Goal: Information Seeking & Learning: Check status

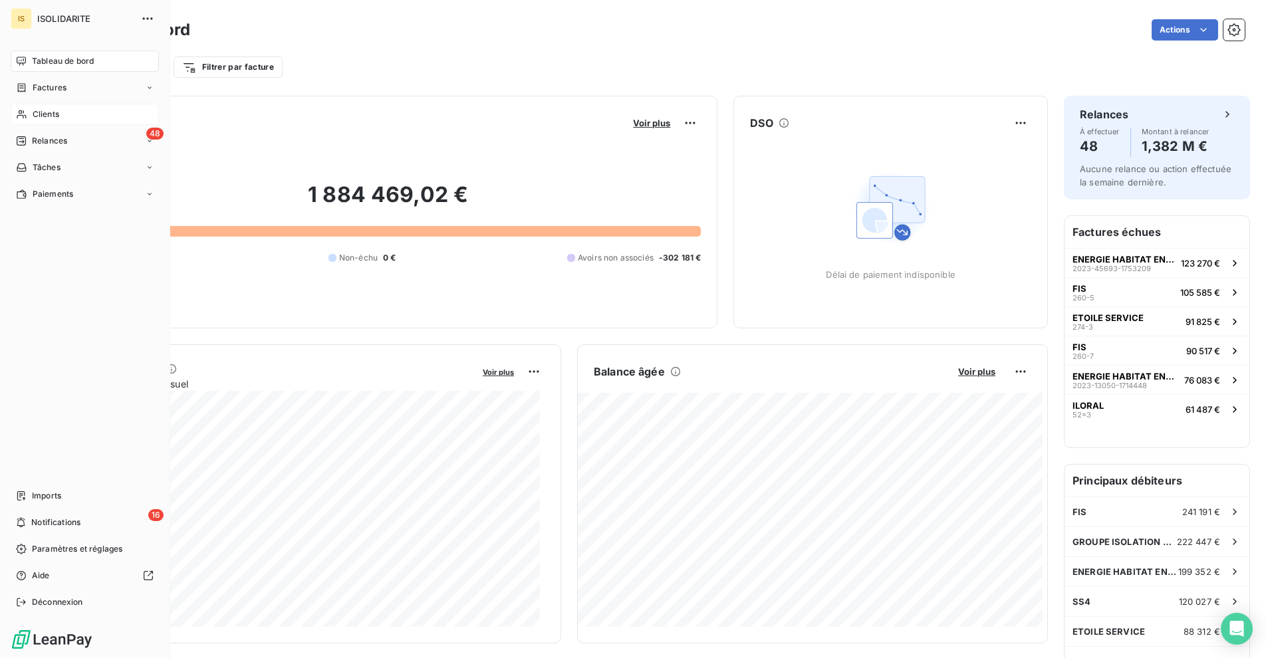
click at [49, 117] on span "Clients" at bounding box center [46, 114] width 27 height 12
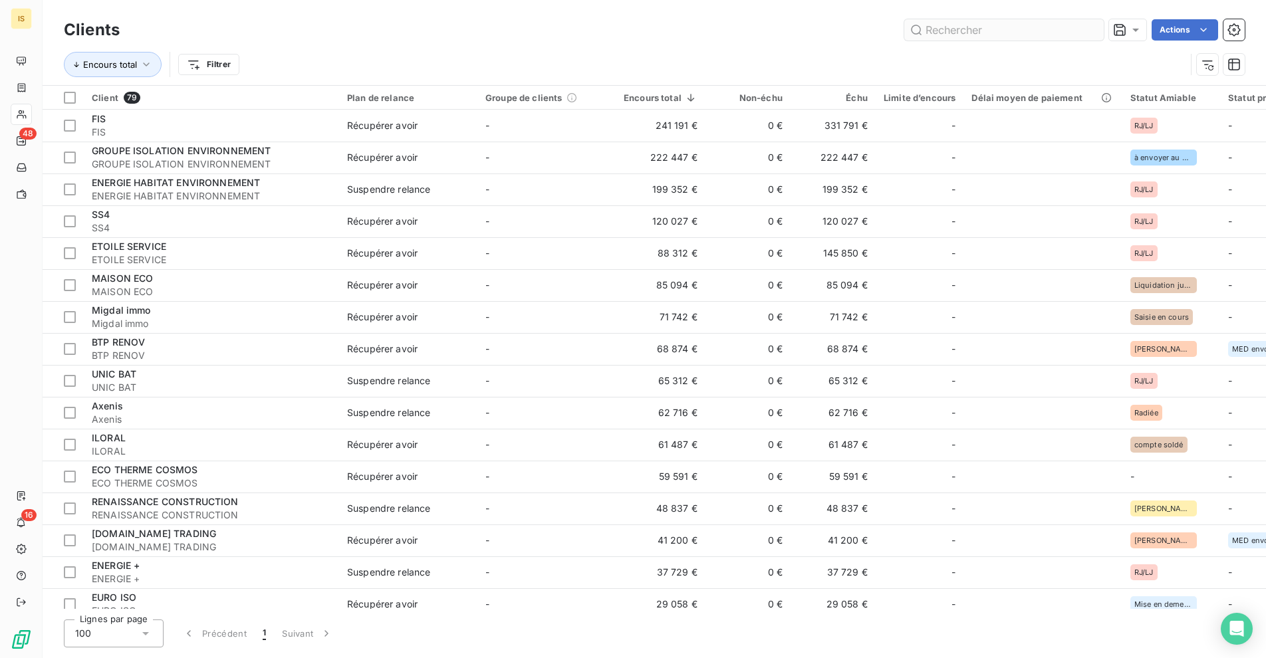
click at [967, 30] on input "text" at bounding box center [1003, 29] width 199 height 21
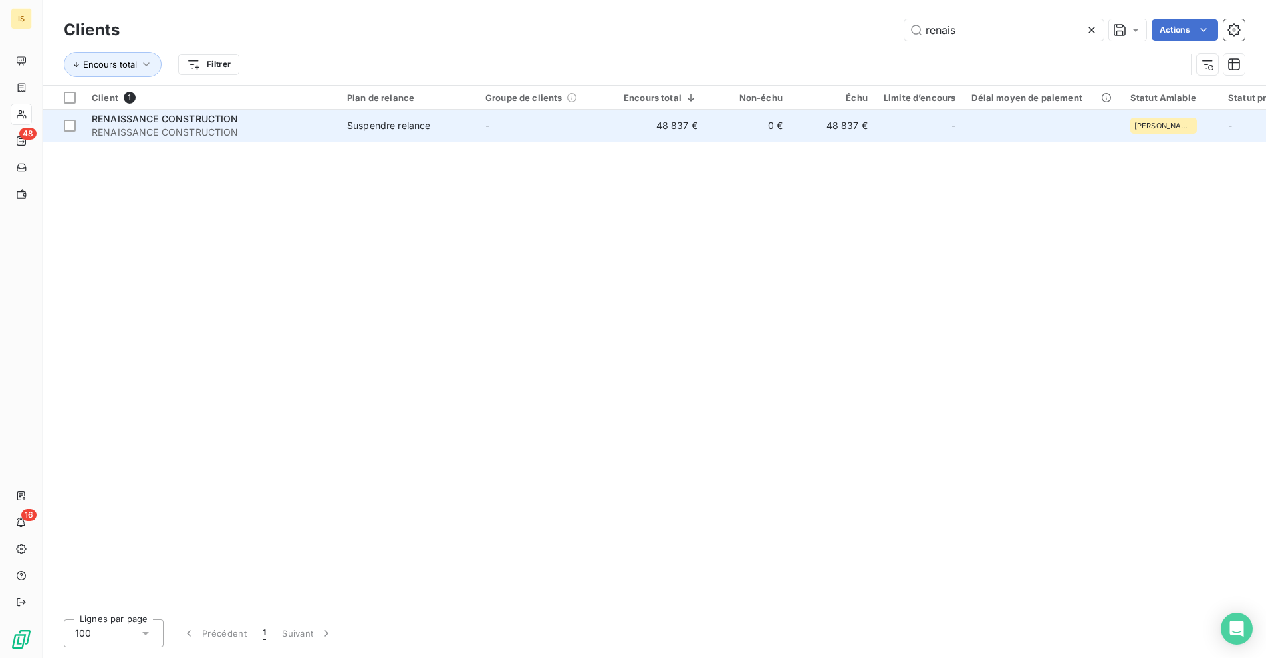
type input "renais"
click at [656, 122] on td "48 837 €" at bounding box center [661, 126] width 90 height 32
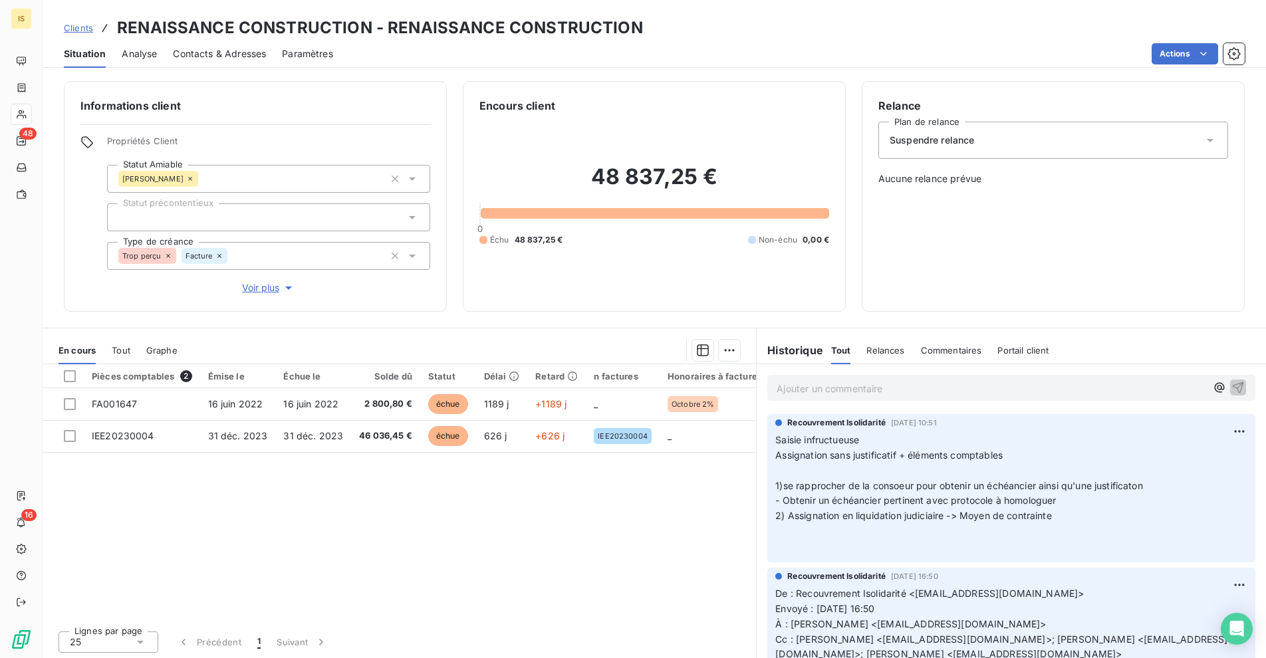
click at [867, 391] on p "Ajouter un commentaire ﻿" at bounding box center [990, 388] width 429 height 17
click at [76, 27] on span "Clients" at bounding box center [78, 28] width 29 height 11
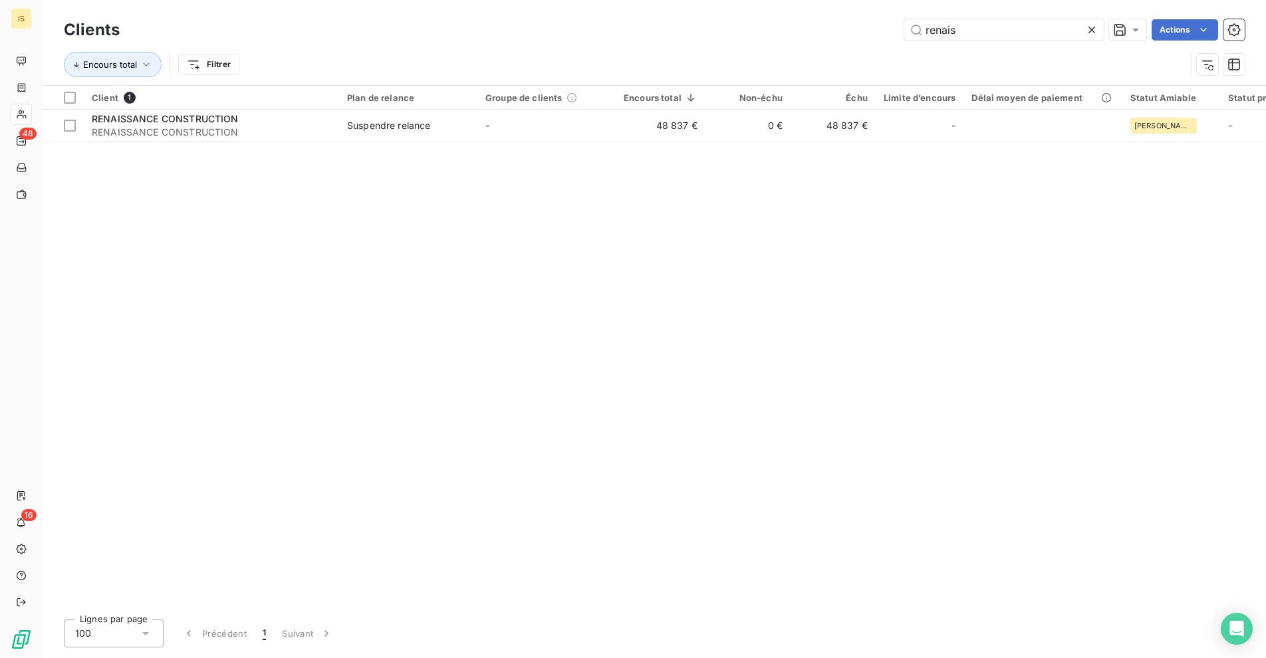
click at [1090, 29] on icon at bounding box center [1091, 30] width 7 height 7
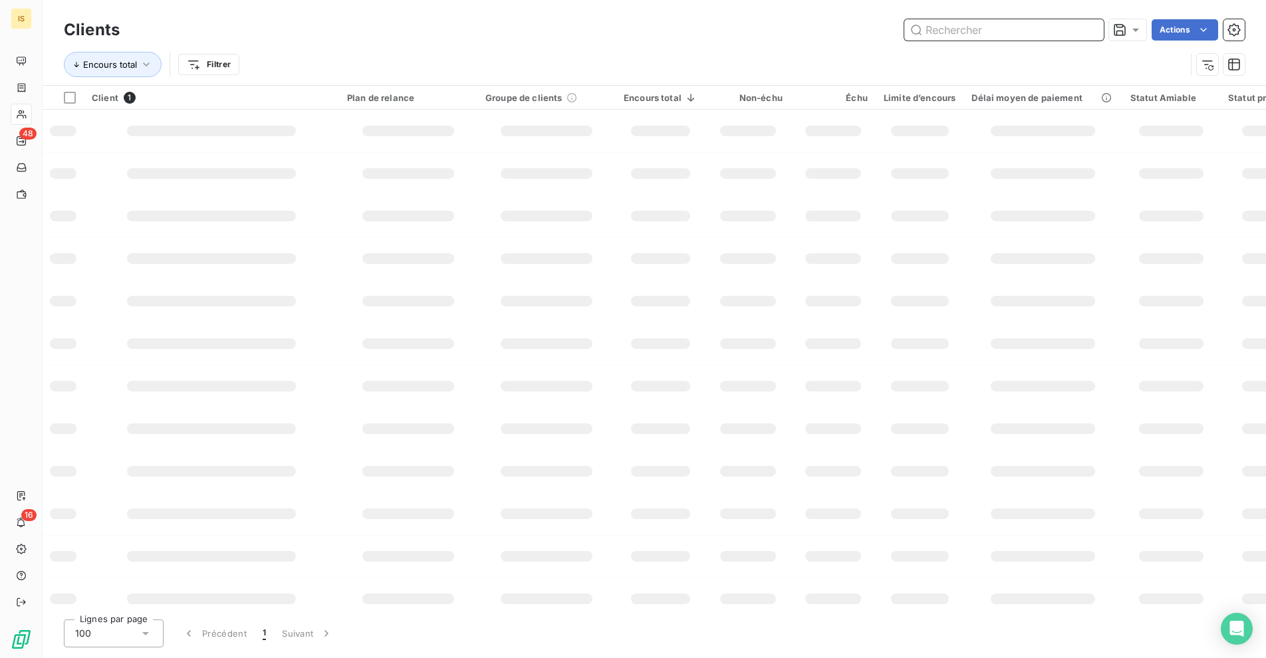
click at [1048, 32] on input "text" at bounding box center [1003, 29] width 199 height 21
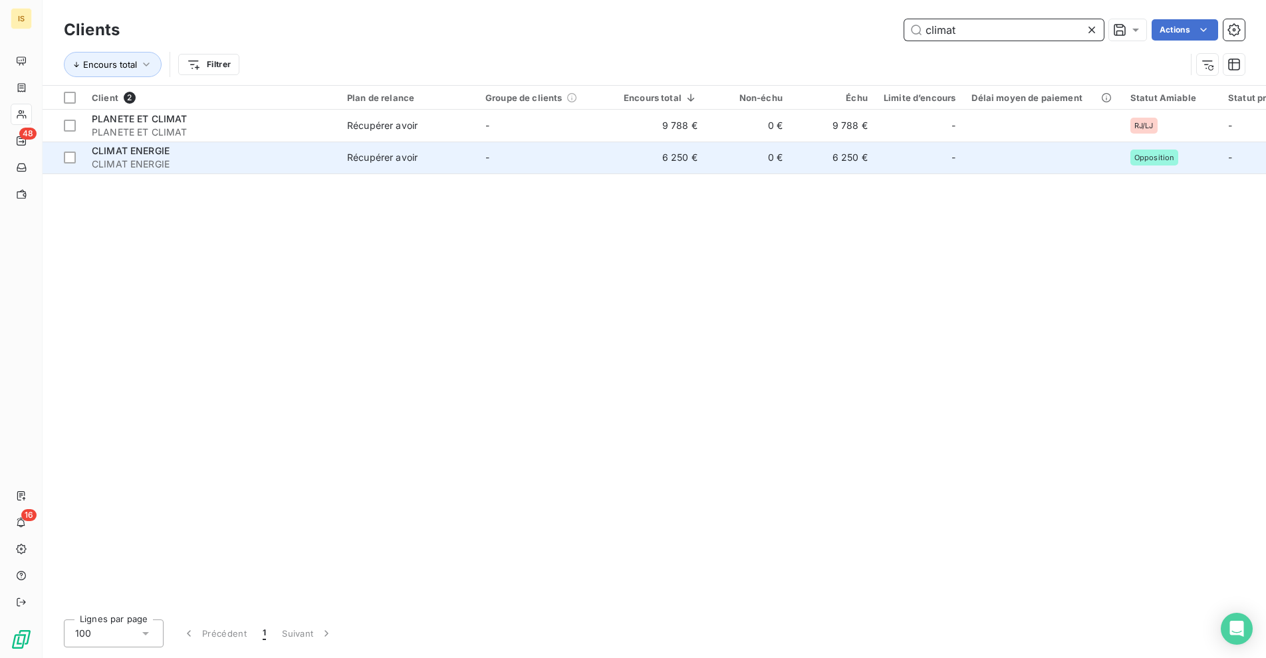
type input "climat"
click at [326, 150] on div "CLIMAT ENERGIE" at bounding box center [211, 150] width 239 height 13
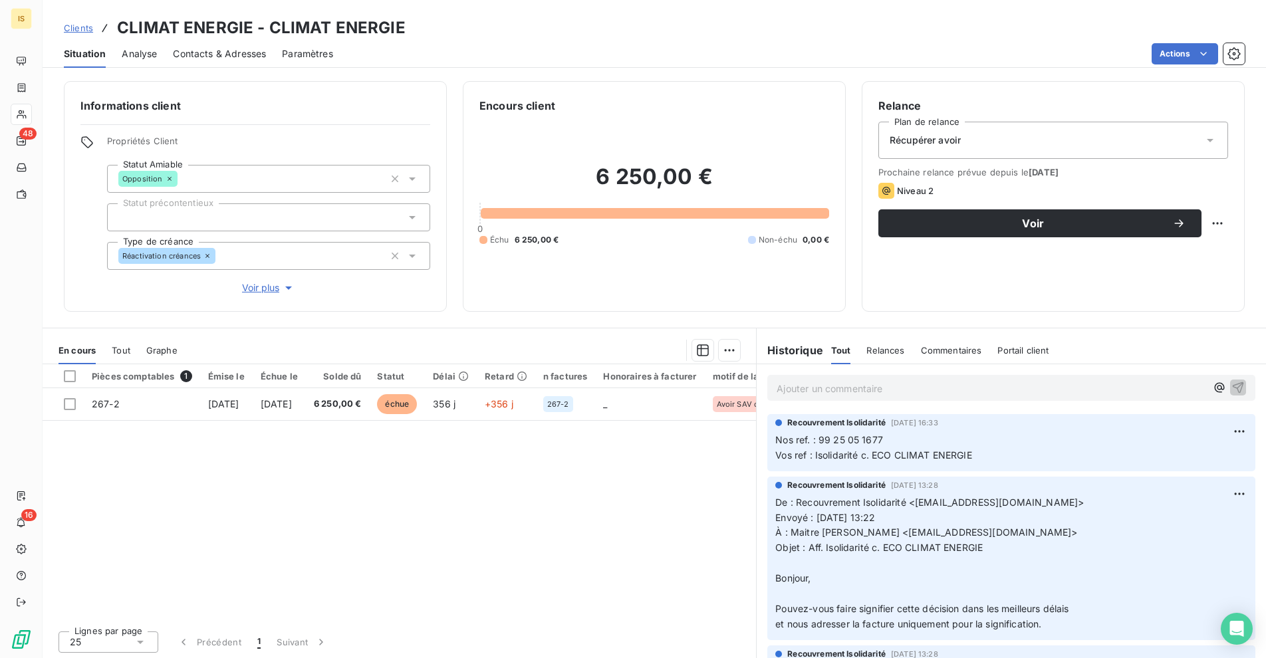
click at [911, 384] on p "Ajouter un commentaire ﻿" at bounding box center [990, 388] width 429 height 17
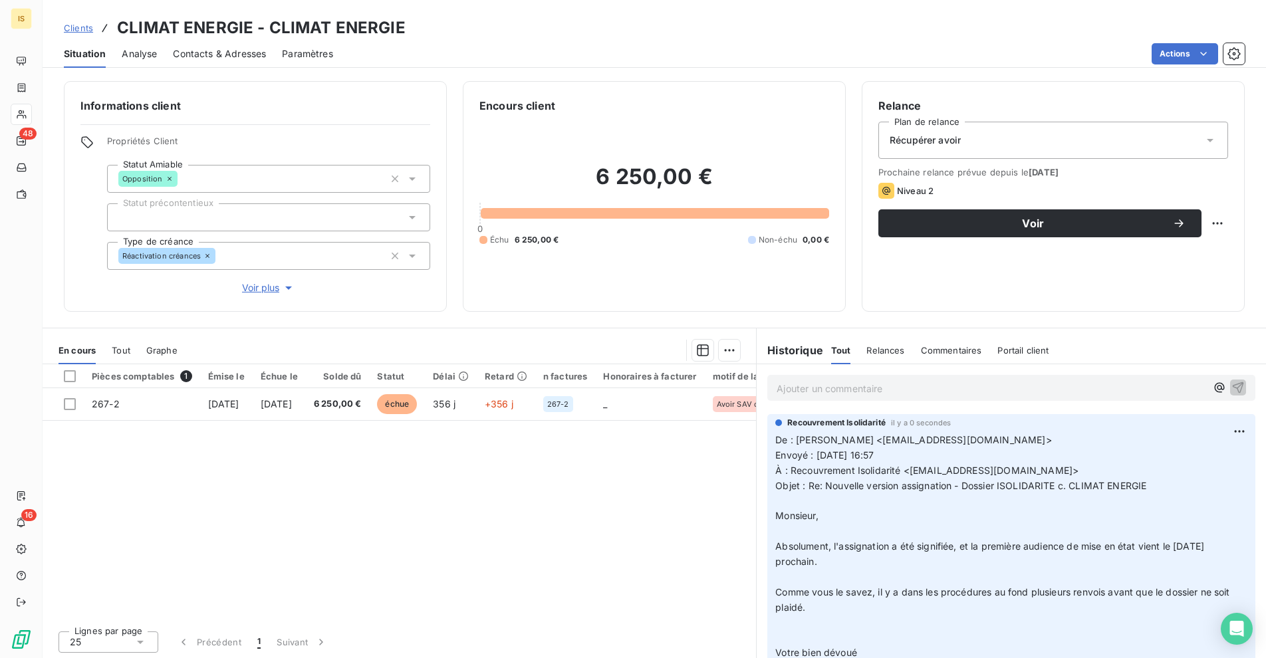
click at [1172, 544] on span "Absolument, l'assignation a été signifiée, et la première audience de mise en é…" at bounding box center [990, 553] width 431 height 27
click at [979, 546] on span "Absolument, l'assignation a été signifiée, et la première audience de mise en é…" at bounding box center [990, 553] width 431 height 27
click at [853, 557] on p "De : [PERSON_NAME] <[EMAIL_ADDRESS][DOMAIN_NAME]> Envoyé : [DATE] 16:57 À : Rec…" at bounding box center [1011, 547] width 472 height 228
copy span "première audience de mise en état vient le [DATE] prochain."
click at [830, 395] on p "Ajouter un commentaire ﻿" at bounding box center [990, 388] width 429 height 17
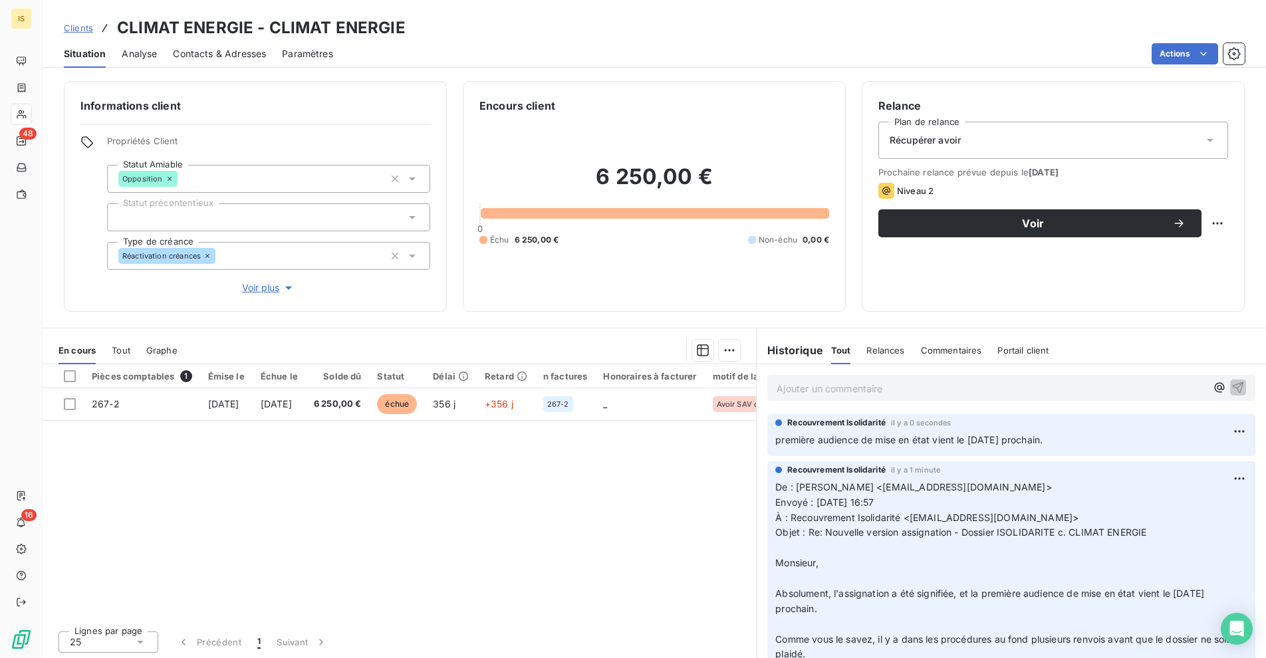
click at [82, 27] on span "Clients" at bounding box center [78, 28] width 29 height 11
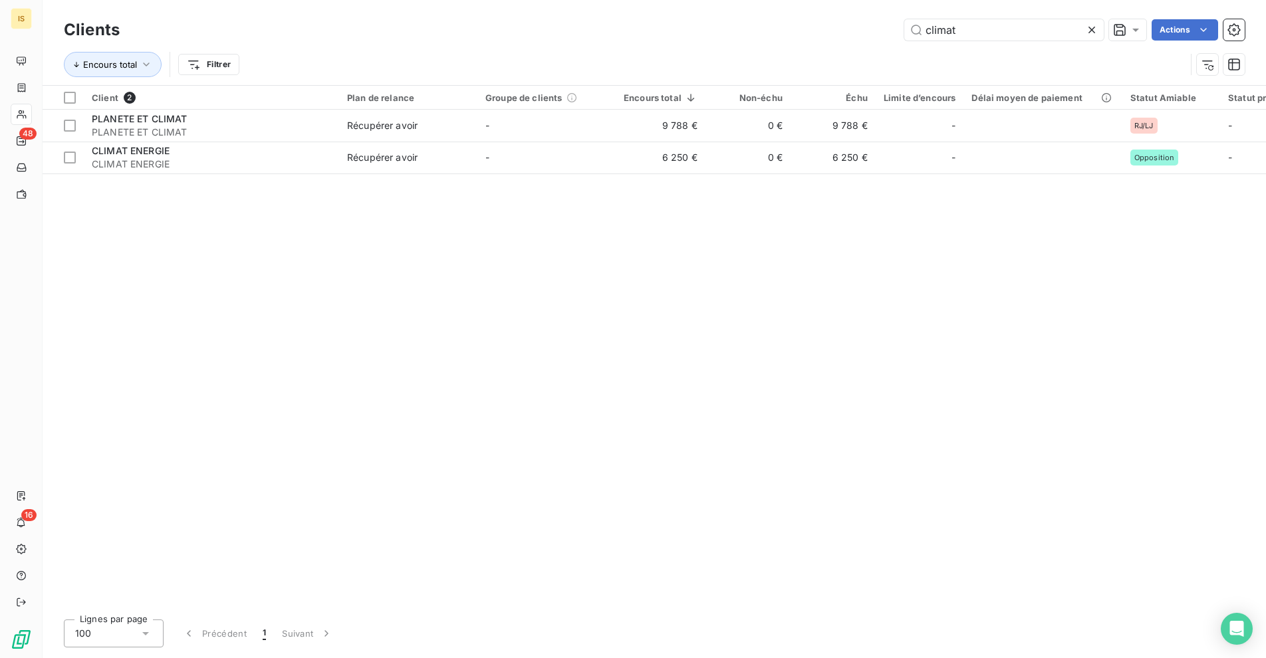
drag, startPoint x: 941, startPoint y: 33, endPoint x: 842, endPoint y: 36, distance: 99.1
click at [842, 36] on div "climat Actions" at bounding box center [690, 29] width 1109 height 21
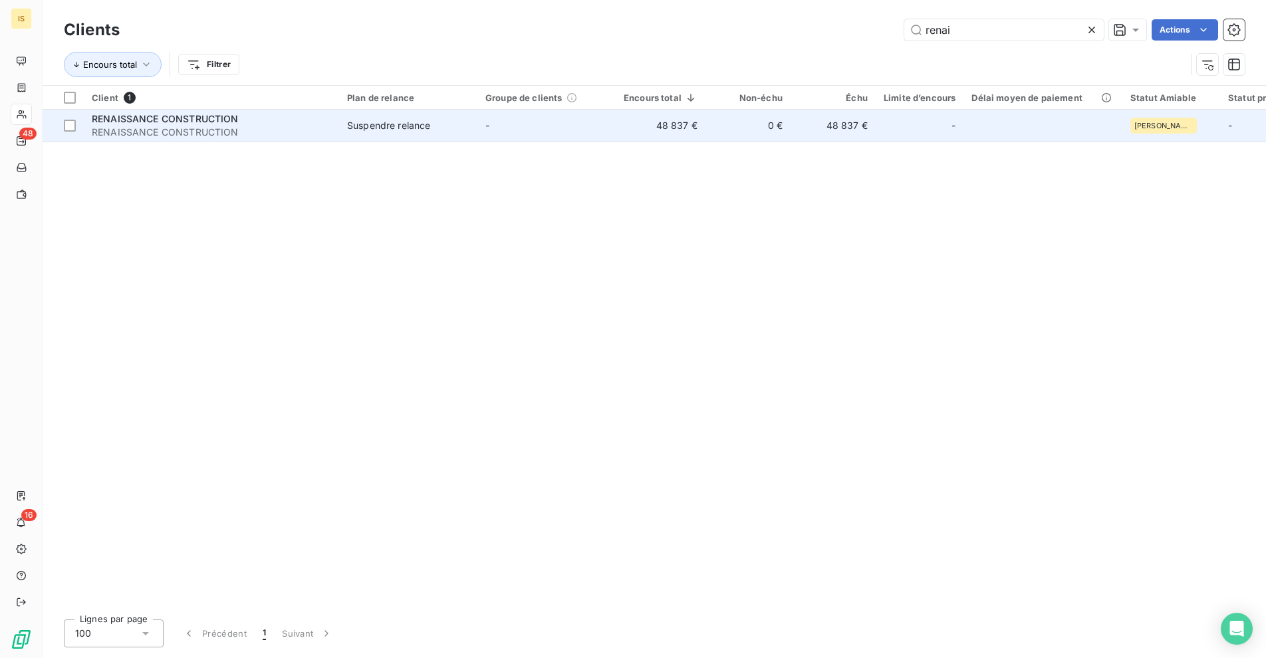
type input "renai"
click at [590, 132] on td "-" at bounding box center [546, 126] width 138 height 32
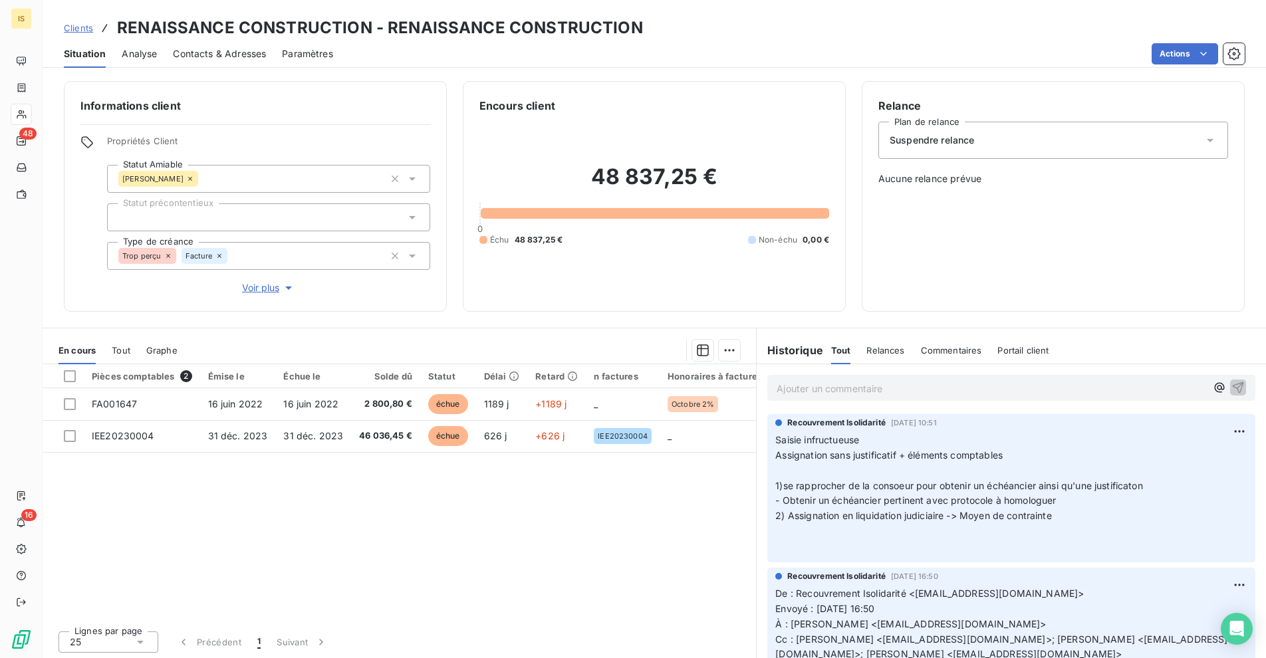
click at [892, 393] on p "Ajouter un commentaire ﻿" at bounding box center [990, 388] width 429 height 17
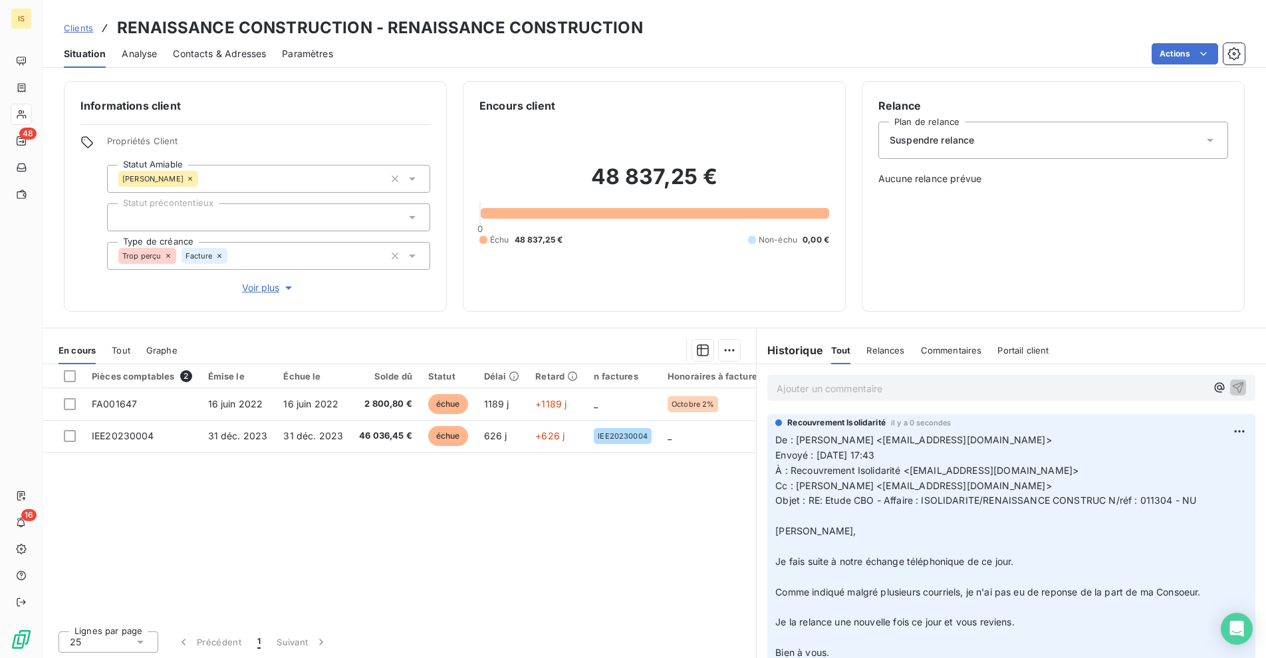
click at [824, 386] on p "Ajouter un commentaire ﻿" at bounding box center [990, 388] width 429 height 17
click at [80, 26] on span "Clients" at bounding box center [78, 28] width 29 height 11
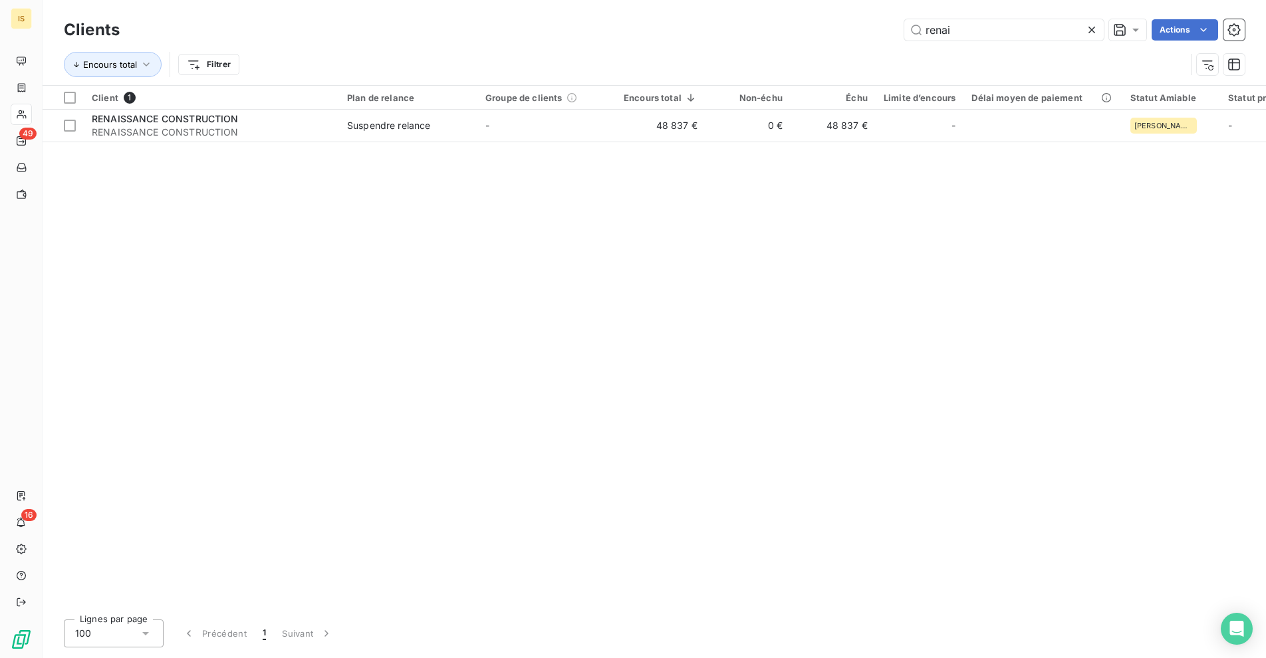
drag, startPoint x: 1008, startPoint y: 14, endPoint x: 900, endPoint y: 19, distance: 108.5
click at [900, 19] on div "Clients renai Actions Encours total Filtrer" at bounding box center [654, 42] width 1223 height 85
click at [980, 33] on input "renai" at bounding box center [1003, 29] width 199 height 21
click at [903, 176] on div "Client 1 Plan de relance Groupe de clients Encours total Non-échu Échu Limite d…" at bounding box center [654, 347] width 1223 height 523
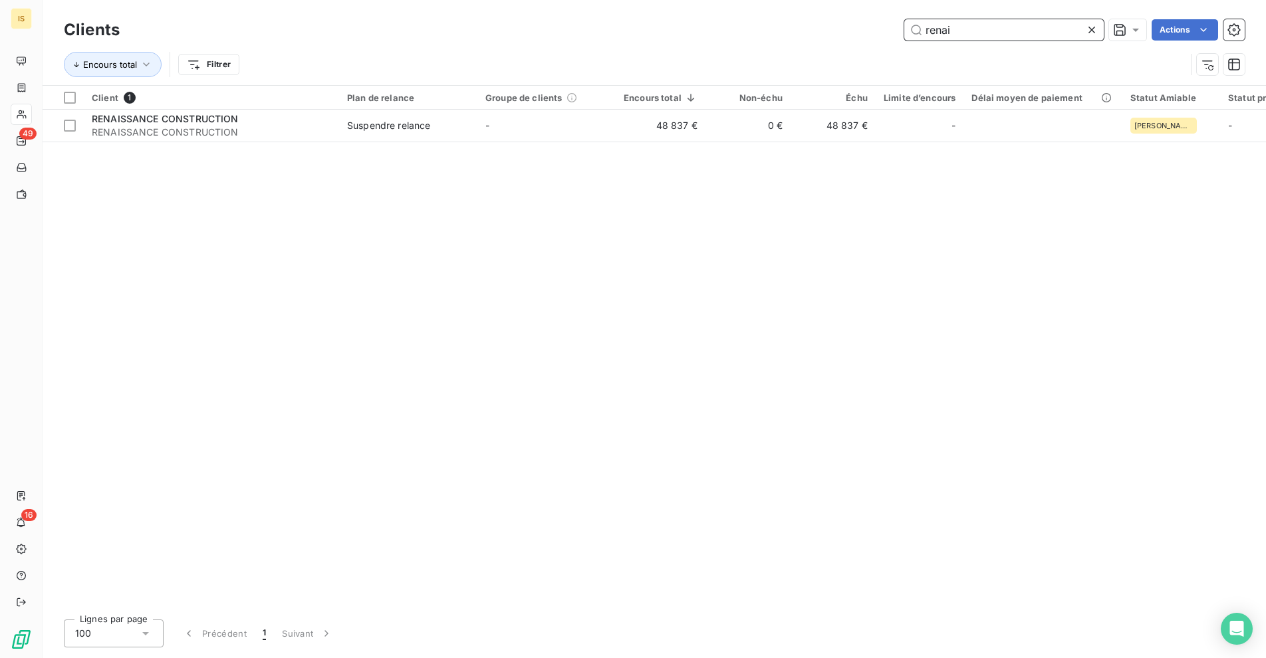
click at [961, 37] on input "renai" at bounding box center [1003, 29] width 199 height 21
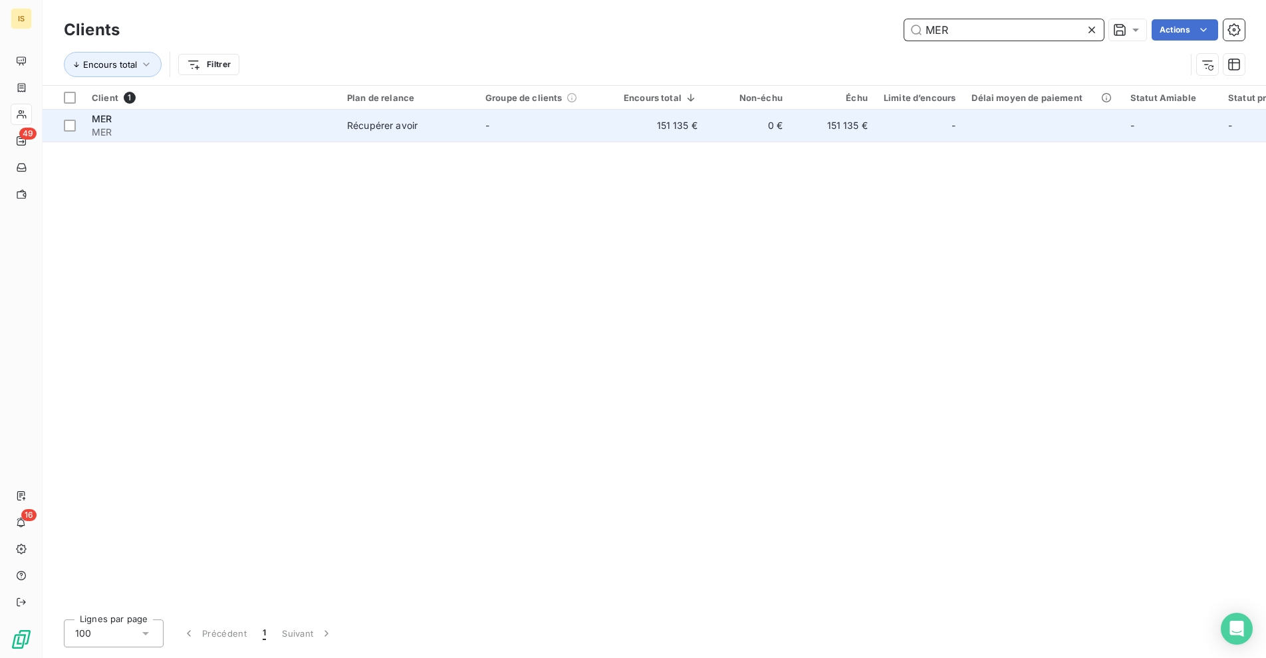
type input "MER"
click at [583, 121] on td "-" at bounding box center [546, 126] width 138 height 32
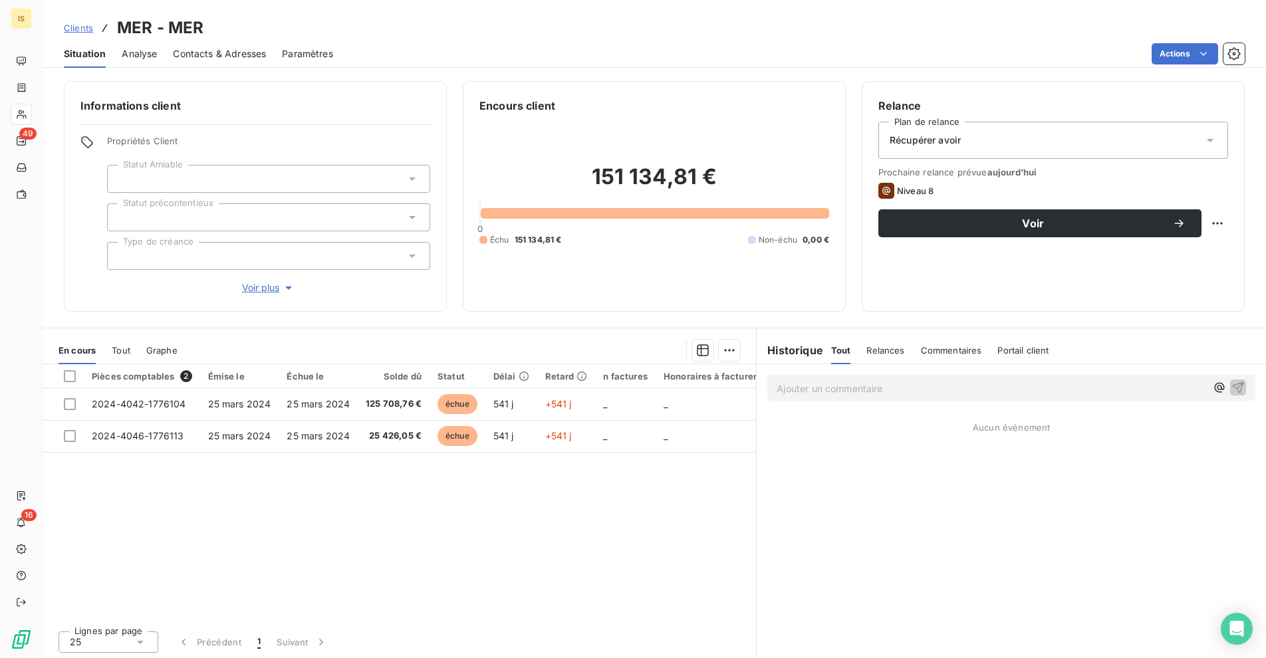
click at [261, 288] on span "Voir plus" at bounding box center [268, 287] width 53 height 13
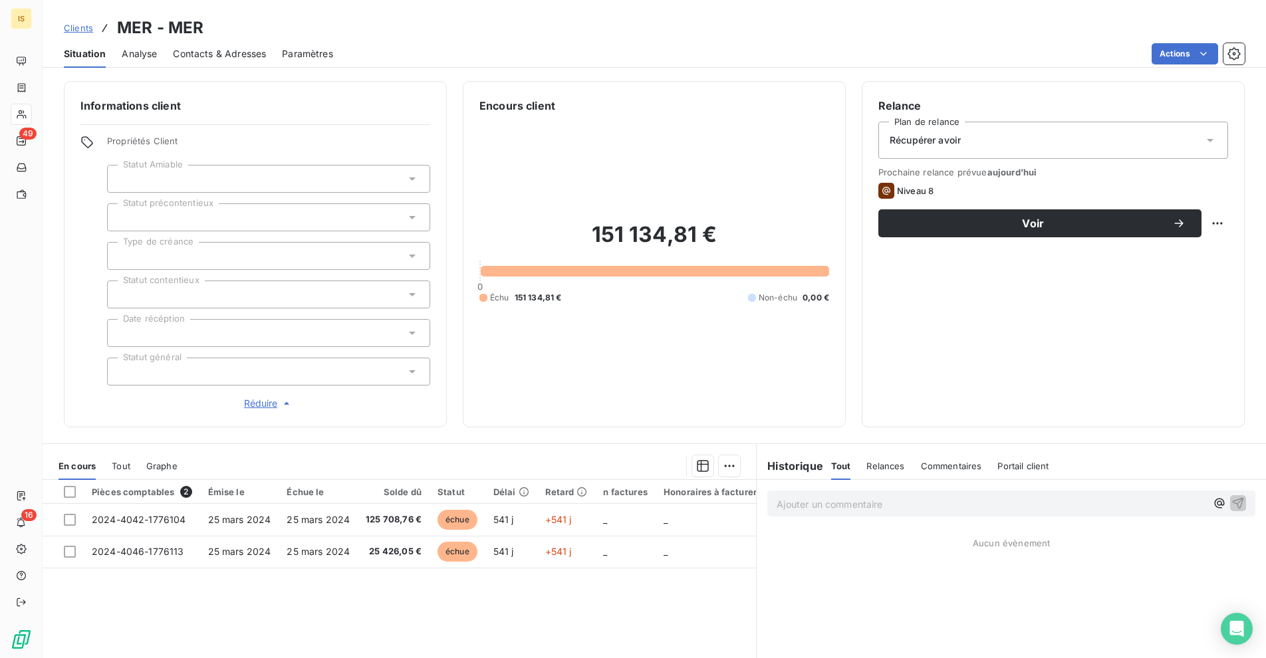
click at [193, 332] on div at bounding box center [268, 333] width 323 height 28
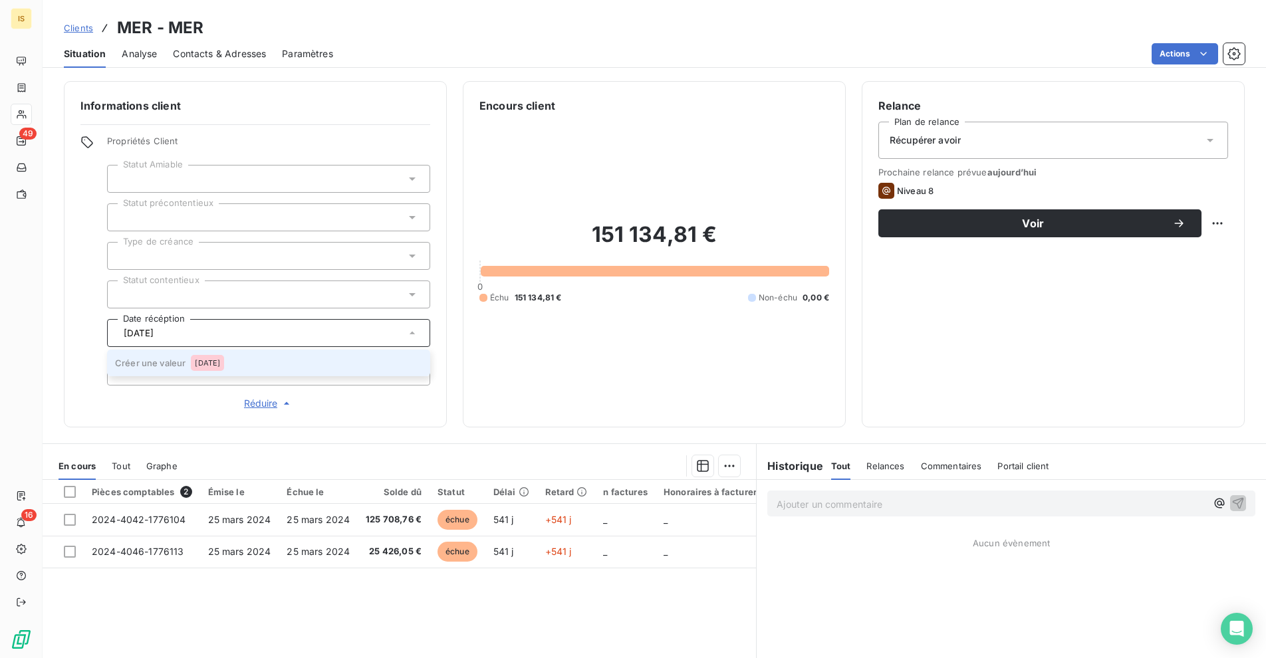
click at [197, 364] on span "[DATE]" at bounding box center [207, 363] width 25 height 8
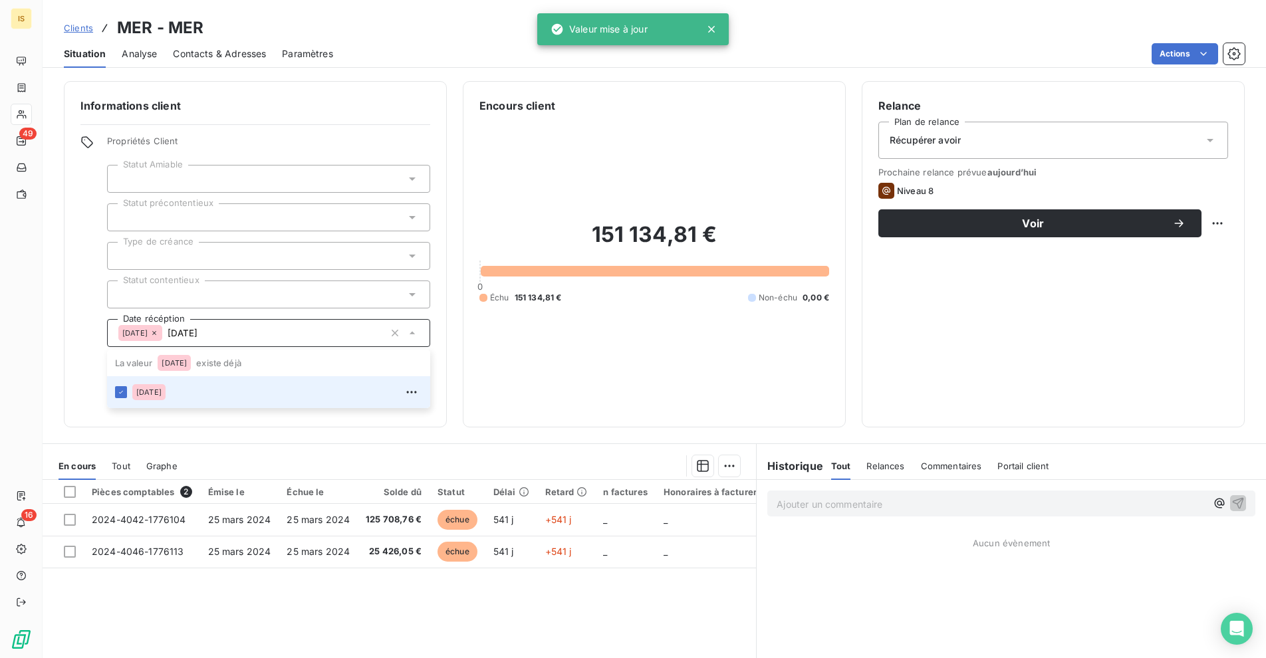
click at [842, 510] on p "Ajouter un commentaire ﻿" at bounding box center [990, 504] width 429 height 17
type input "[DATE]"
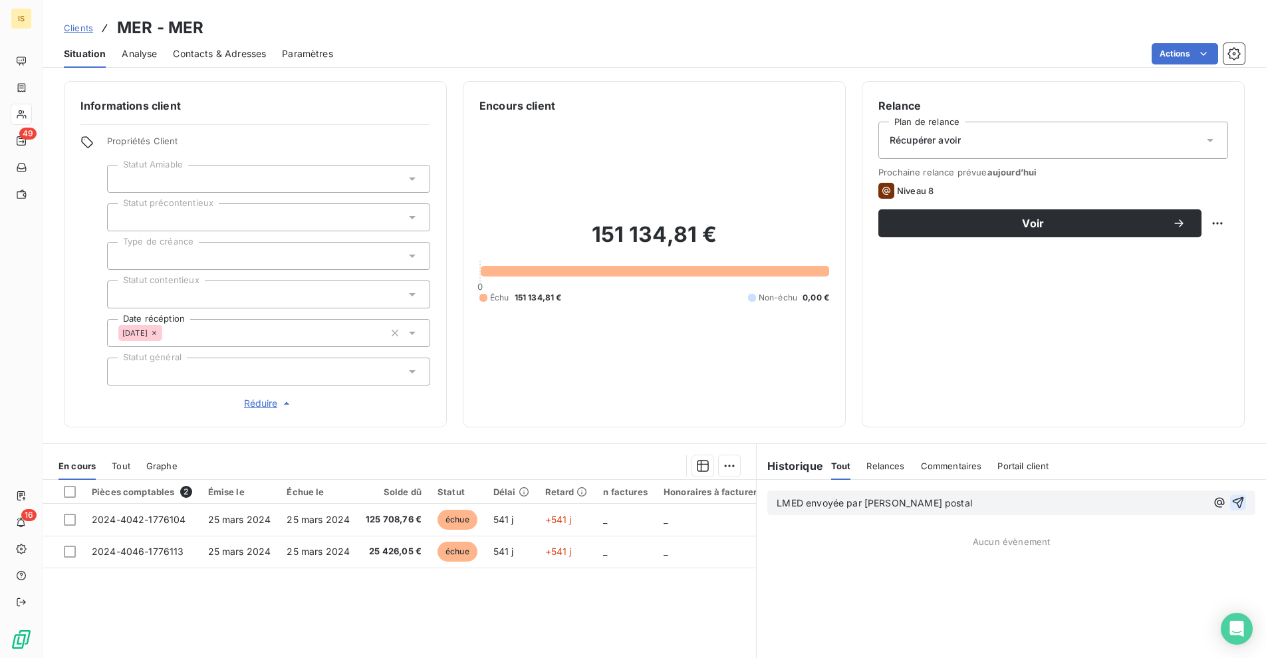
click at [1231, 503] on icon "button" at bounding box center [1237, 502] width 13 height 13
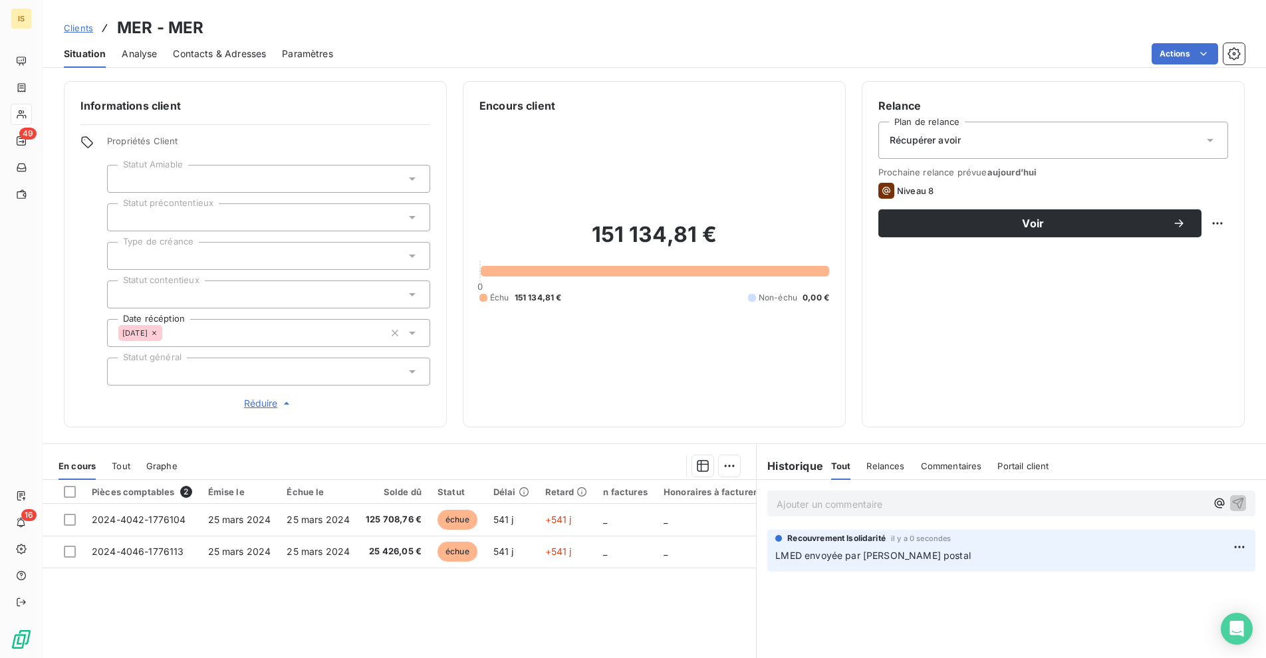
click at [218, 257] on div at bounding box center [268, 256] width 323 height 28
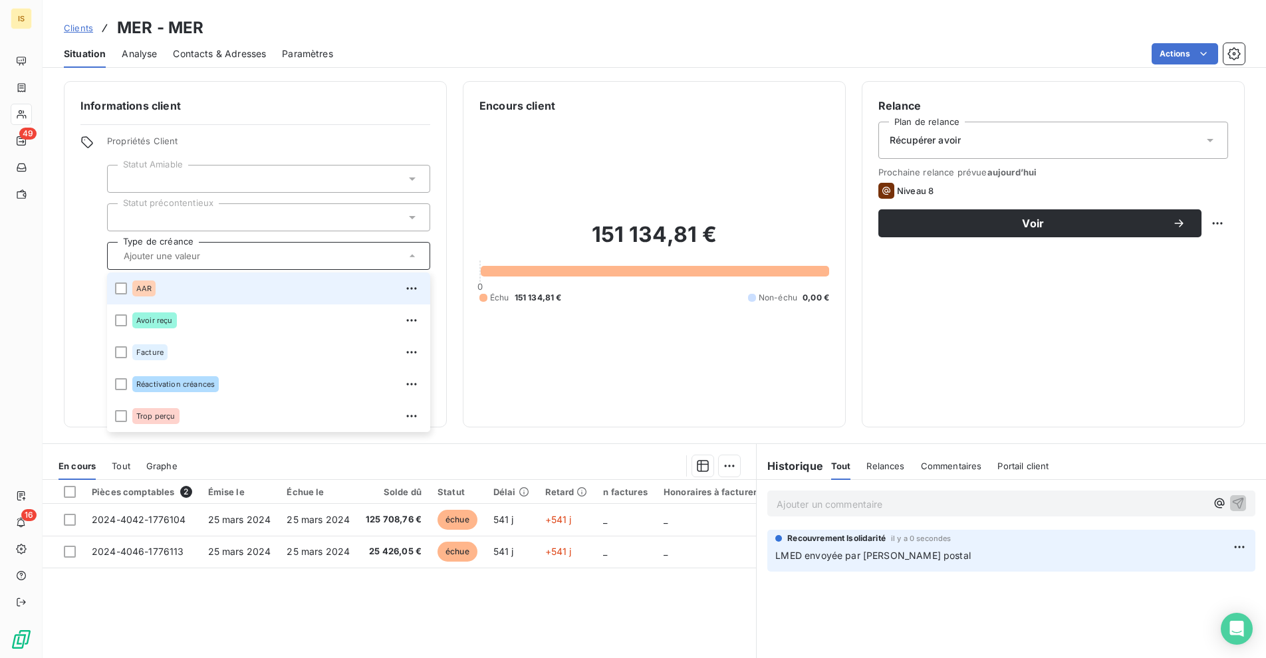
click at [217, 290] on div "AAR" at bounding box center [277, 288] width 290 height 21
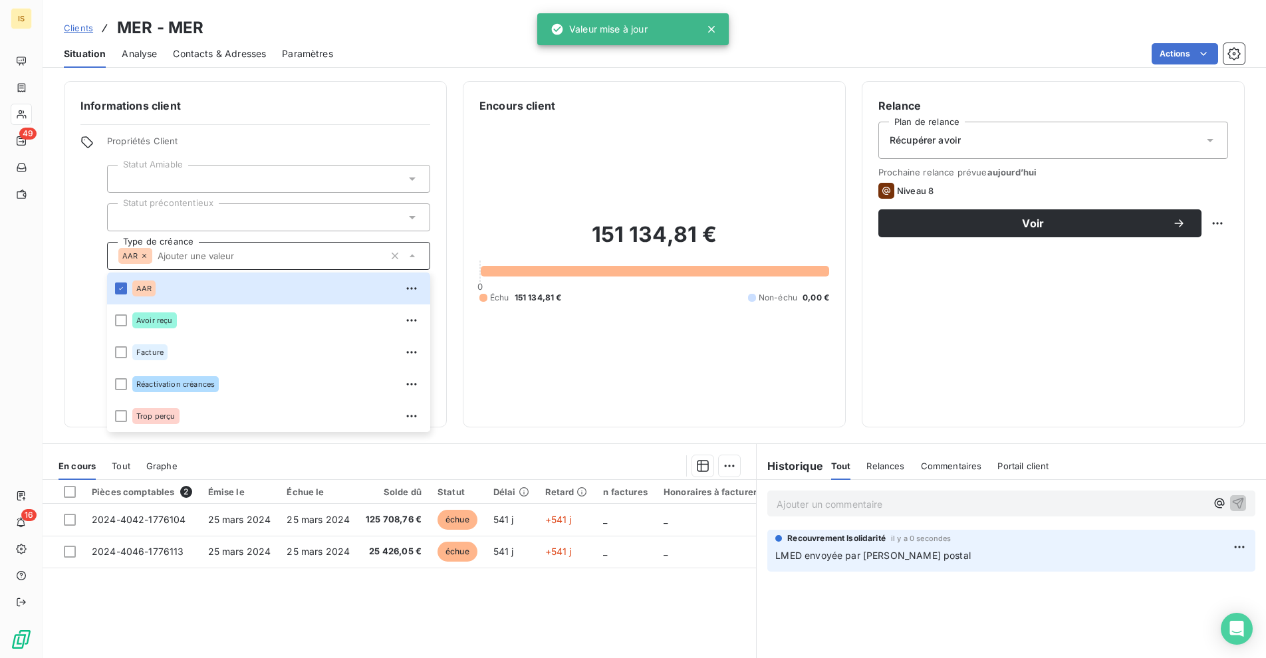
click at [338, 134] on div "Informations client Propriétés Client Statut Amiable Statut précontentieux Type…" at bounding box center [255, 254] width 383 height 346
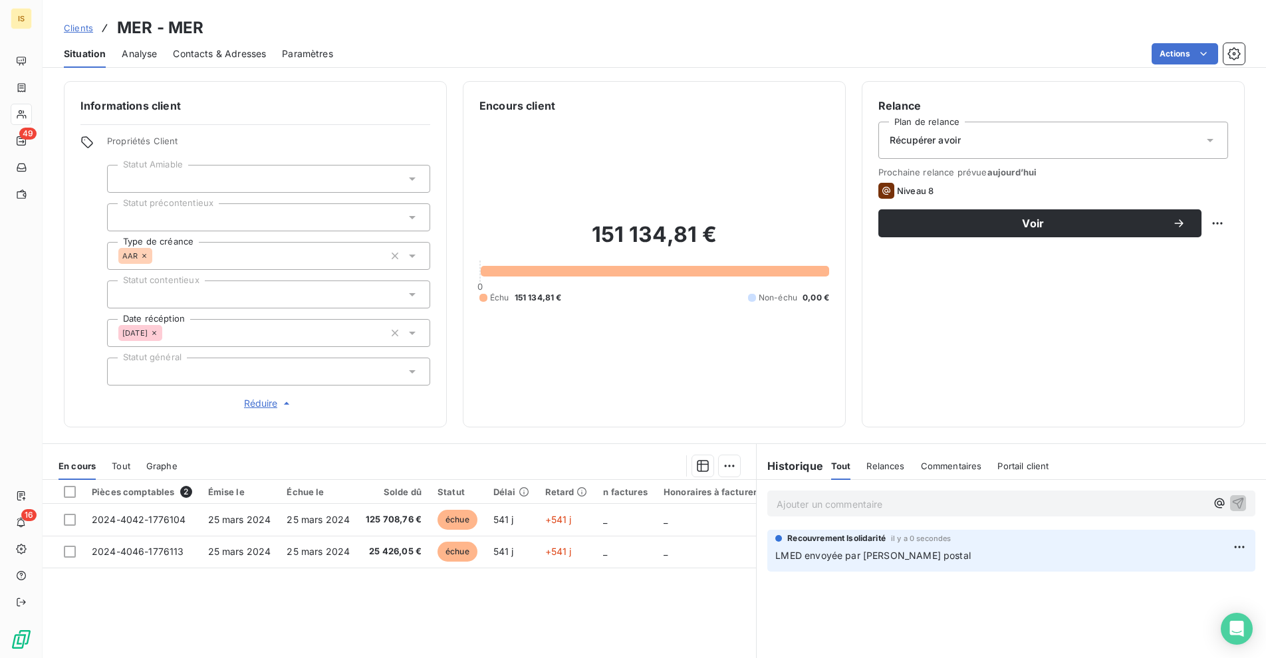
click at [248, 380] on div at bounding box center [268, 372] width 323 height 28
click at [517, 209] on div "151 134,81 € 0 Échu 151 134,81 € Non-échu 0,00 €" at bounding box center [654, 262] width 350 height 297
click at [824, 505] on p "Ajouter un commentaire ﻿" at bounding box center [990, 504] width 429 height 17
